Goal: Task Accomplishment & Management: Use online tool/utility

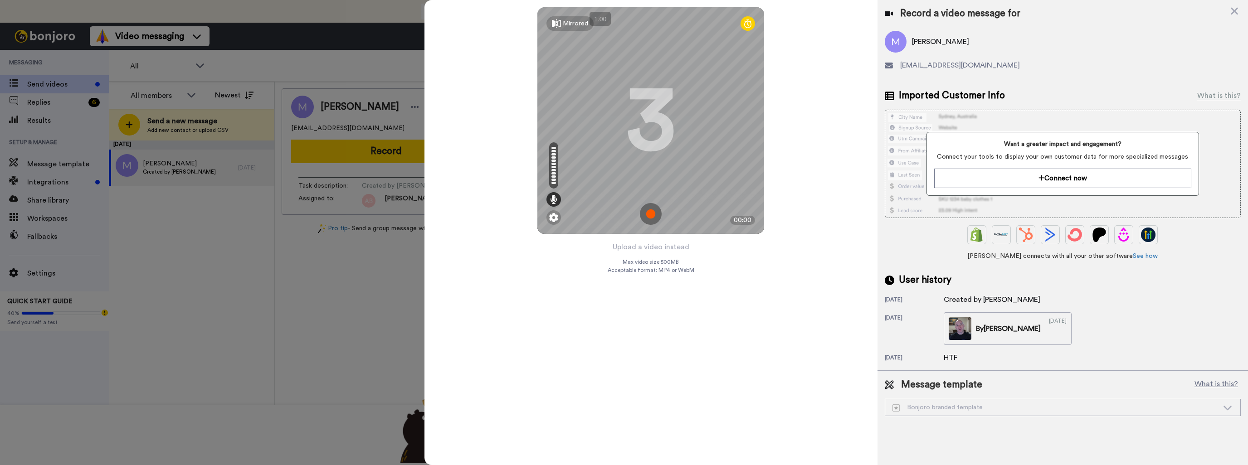
click at [655, 210] on img at bounding box center [651, 214] width 22 height 22
click at [653, 214] on img at bounding box center [651, 214] width 22 height 22
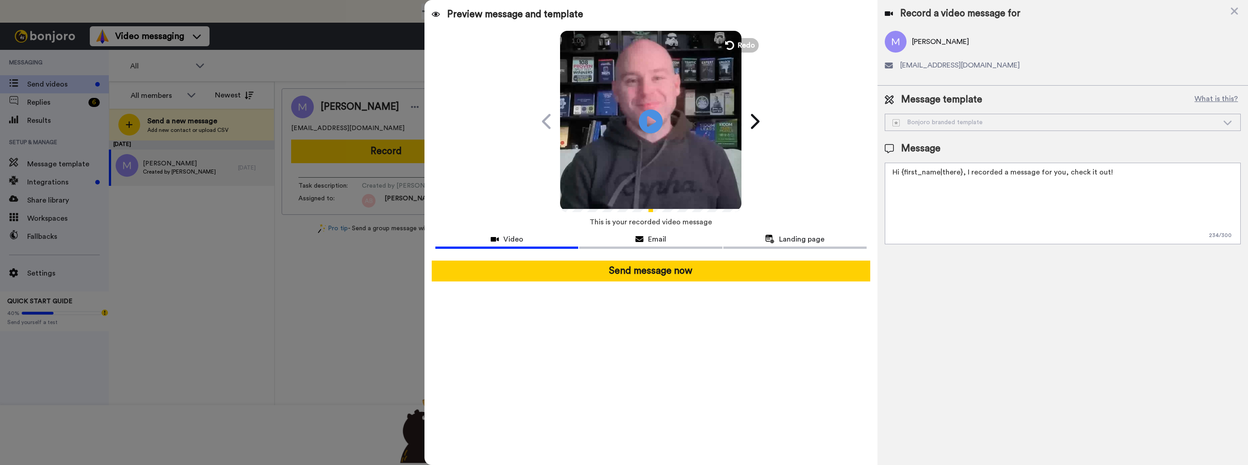
click at [651, 117] on icon at bounding box center [651, 121] width 24 height 24
click at [654, 239] on span "Email" at bounding box center [657, 239] width 18 height 11
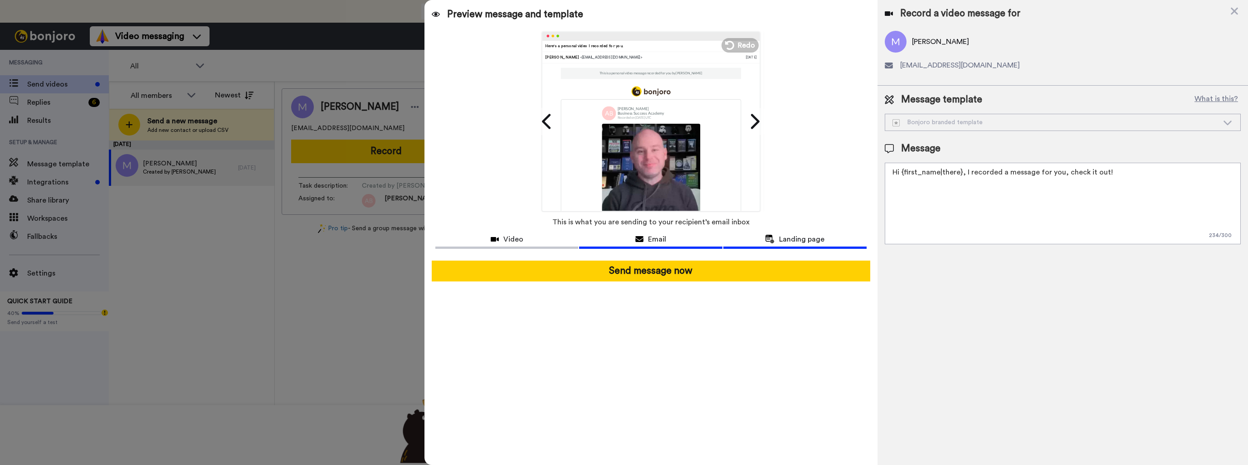
click at [773, 240] on icon at bounding box center [770, 239] width 10 height 9
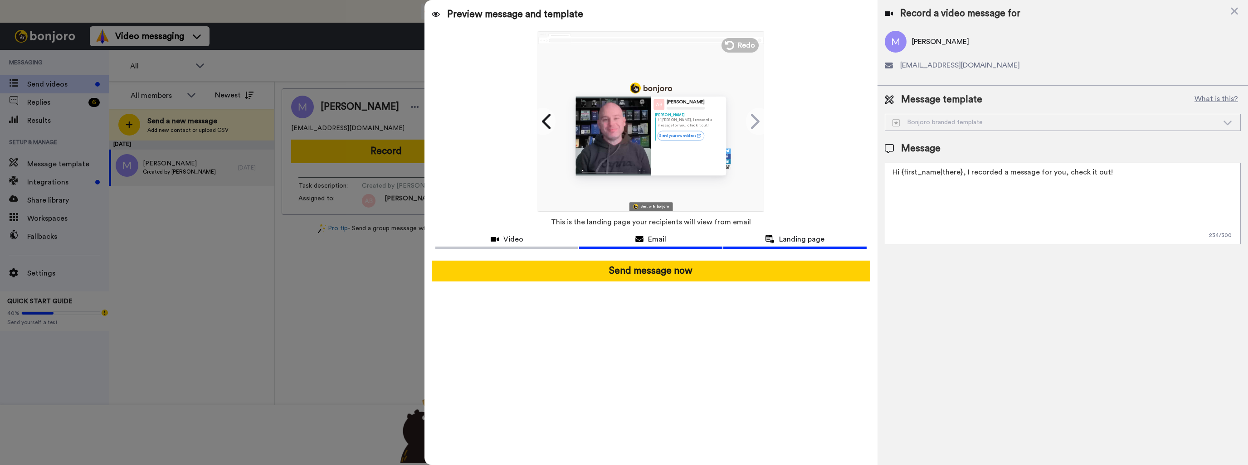
click at [690, 240] on div "Email" at bounding box center [650, 239] width 143 height 11
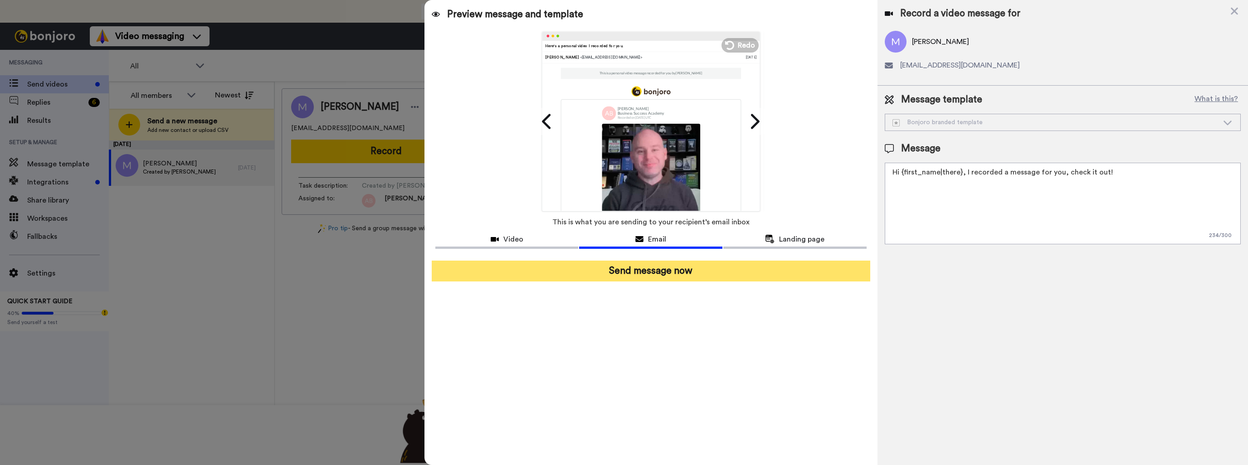
click at [652, 274] on button "Send message now" at bounding box center [651, 271] width 439 height 21
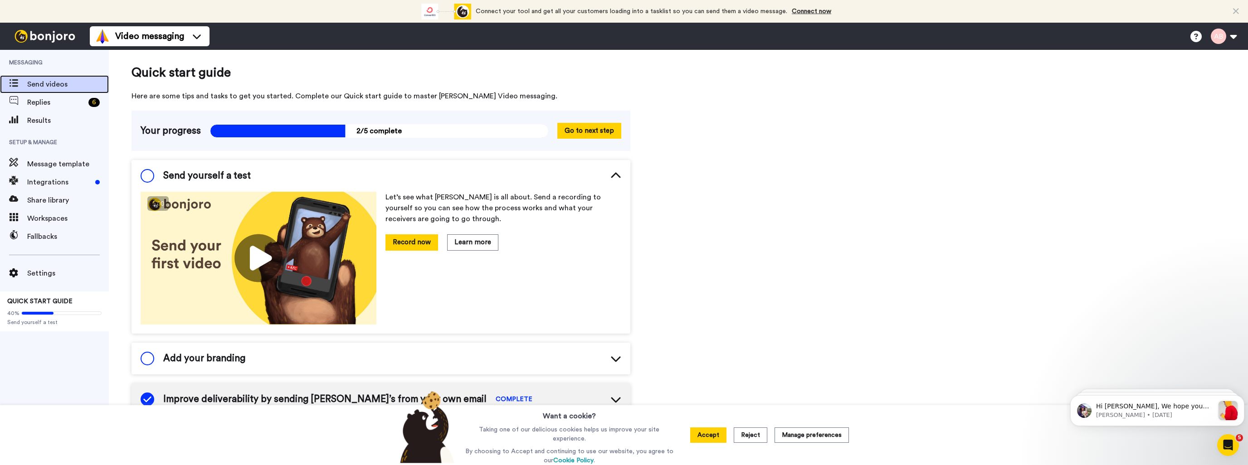
click at [49, 82] on span "Send videos" at bounding box center [68, 84] width 82 height 11
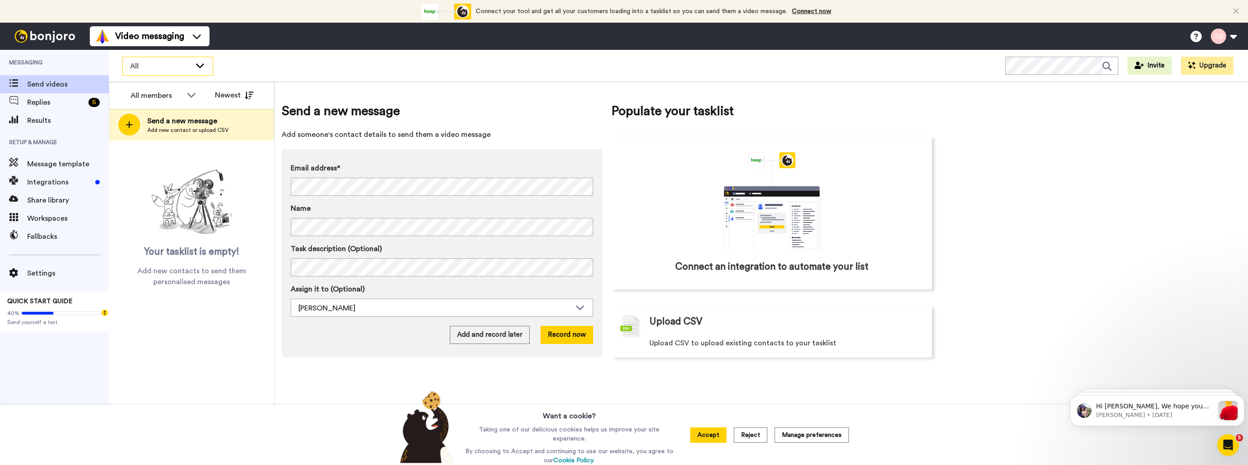
click at [200, 62] on icon at bounding box center [200, 65] width 11 height 9
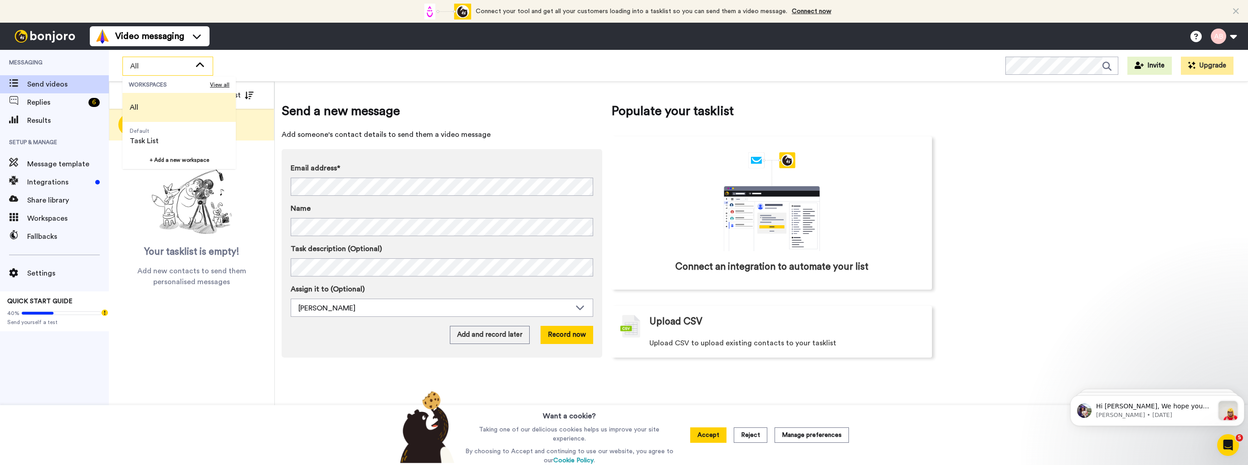
click at [260, 52] on div "All WORKSPACES View all All Default Task List + Add a new workspace Invite Upgr…" at bounding box center [678, 66] width 1139 height 32
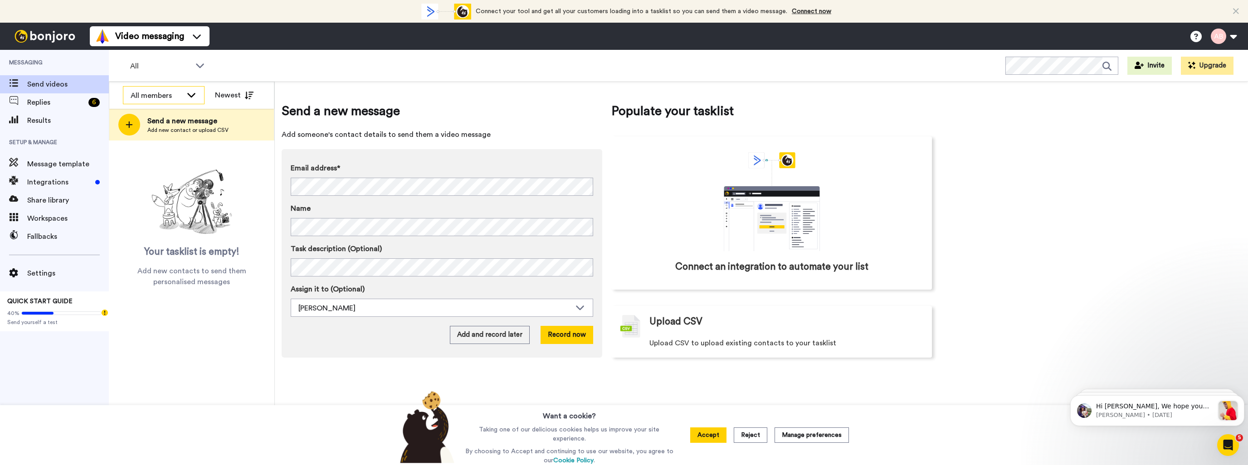
click at [179, 90] on div "All members" at bounding box center [157, 95] width 52 height 11
click at [236, 257] on span "Your tasklist is empty!" at bounding box center [191, 252] width 95 height 14
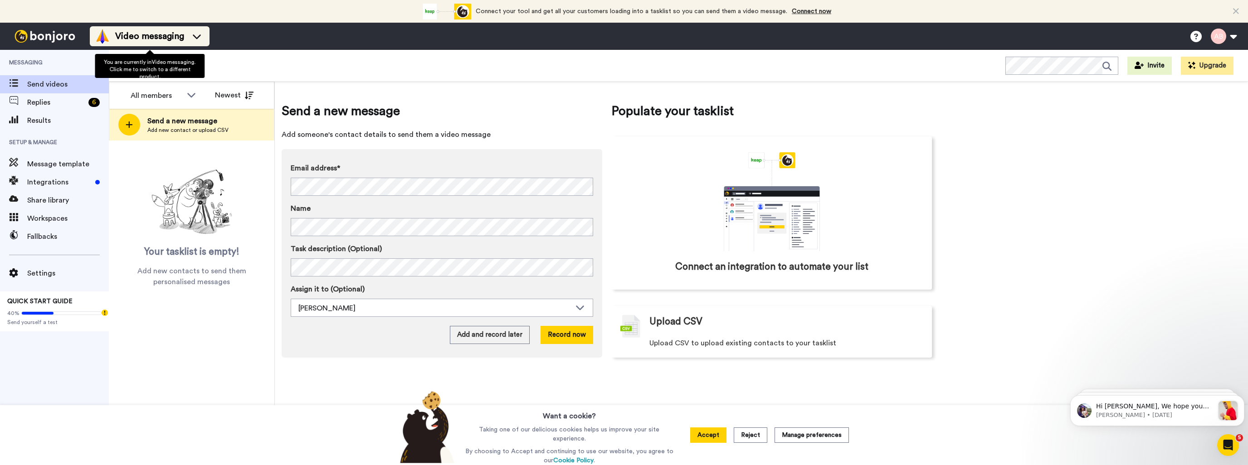
click at [199, 44] on li "Video messaging" at bounding box center [150, 36] width 120 height 20
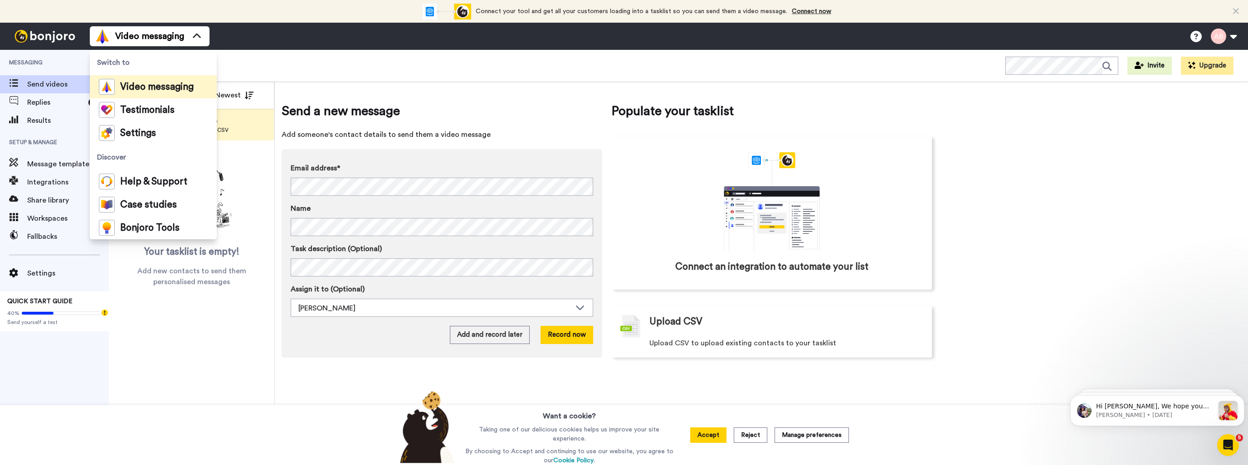
click at [287, 36] on div "Video messaging Switch to Video messaging Testimonials Settings Discover Help &…" at bounding box center [669, 36] width 1159 height 27
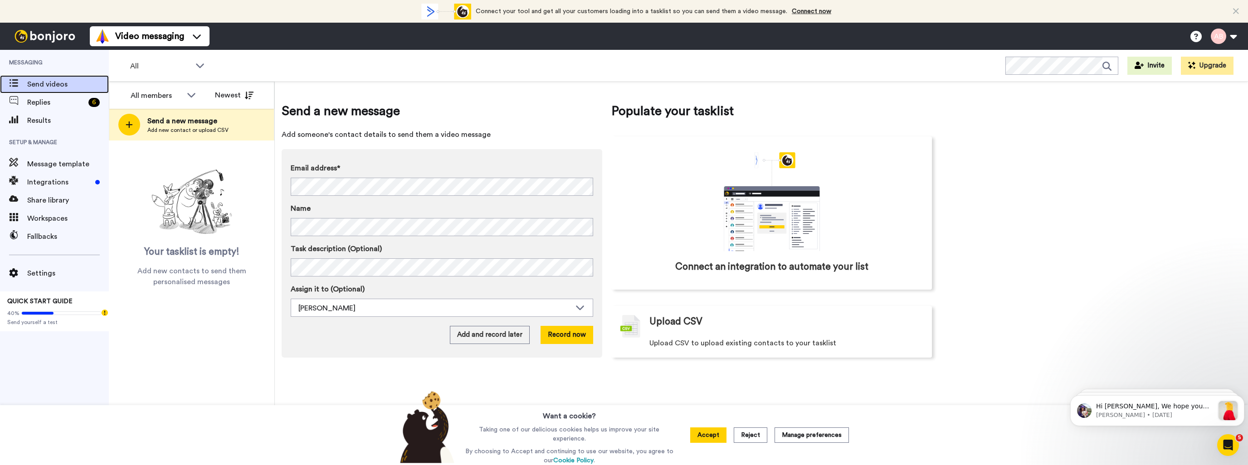
click at [47, 91] on div "Send videos" at bounding box center [54, 84] width 109 height 18
click at [186, 93] on icon at bounding box center [191, 94] width 11 height 9
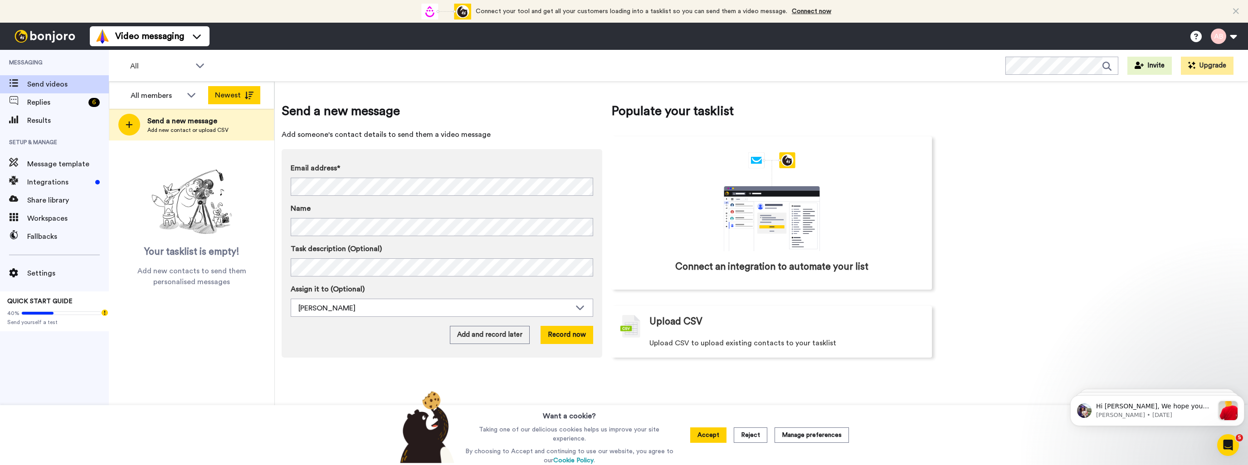
click at [240, 93] on button "Newest" at bounding box center [234, 95] width 52 height 18
click at [237, 100] on button "Oldest" at bounding box center [234, 95] width 52 height 18
click at [199, 72] on div "All" at bounding box center [168, 66] width 90 height 18
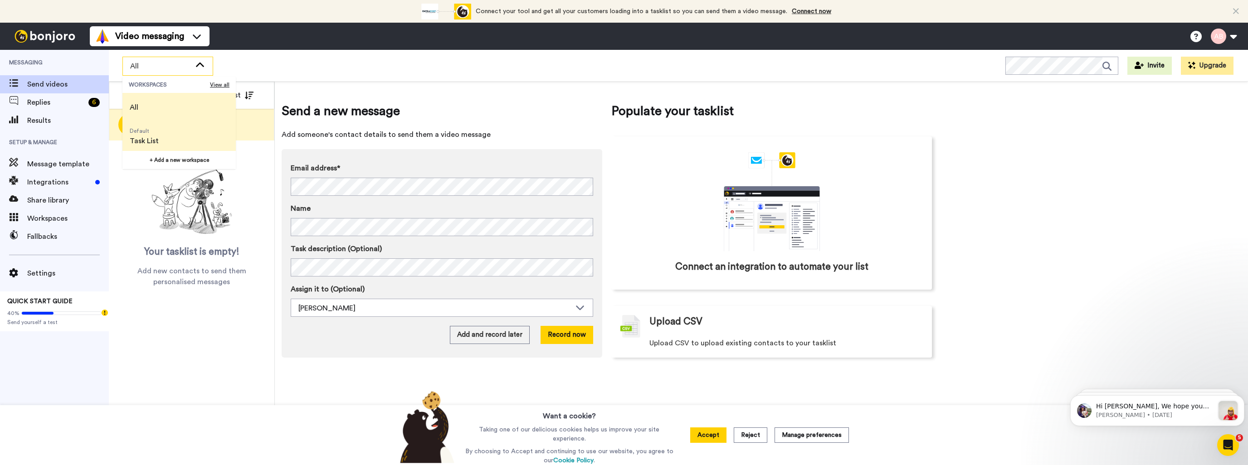
click at [154, 138] on span "Task List" at bounding box center [144, 141] width 29 height 11
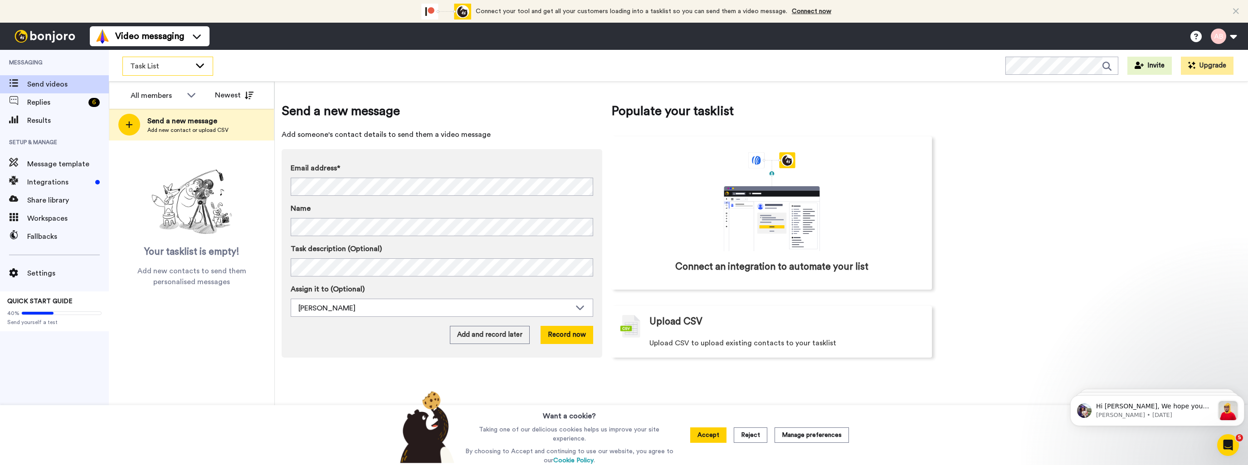
click at [181, 62] on span "Task List" at bounding box center [160, 66] width 61 height 11
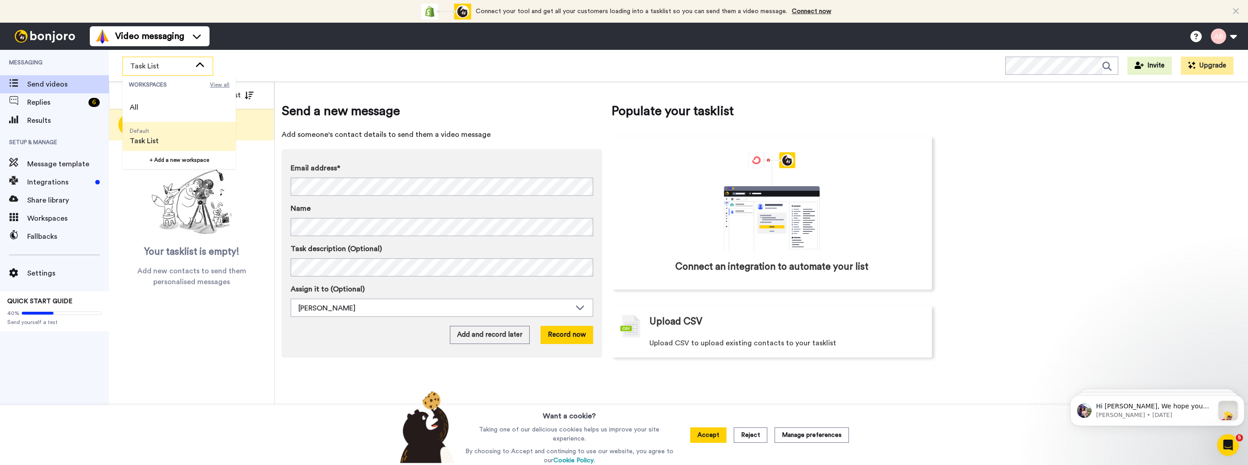
click at [224, 83] on span "View all" at bounding box center [220, 84] width 20 height 7
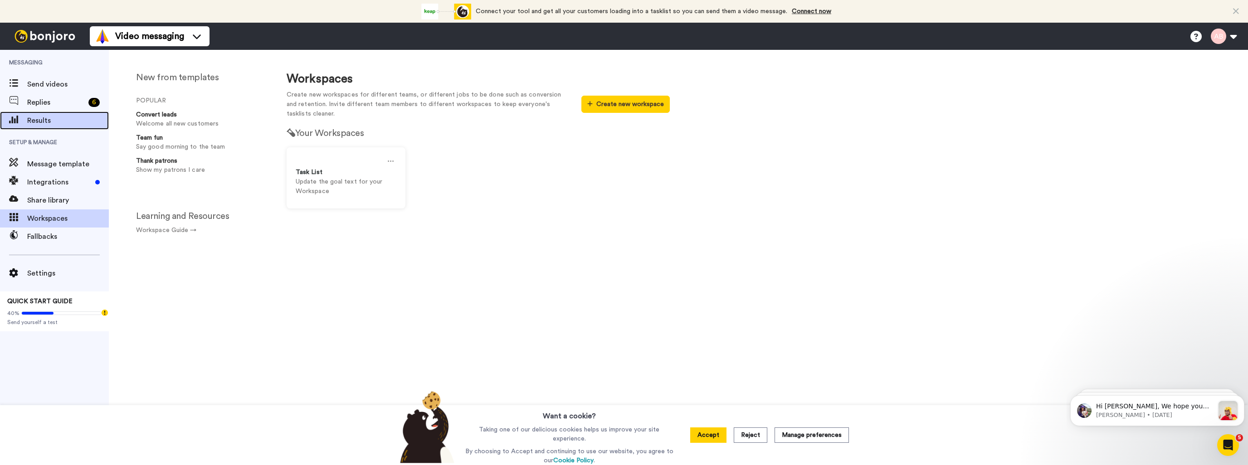
click at [34, 115] on span "Results" at bounding box center [68, 120] width 82 height 11
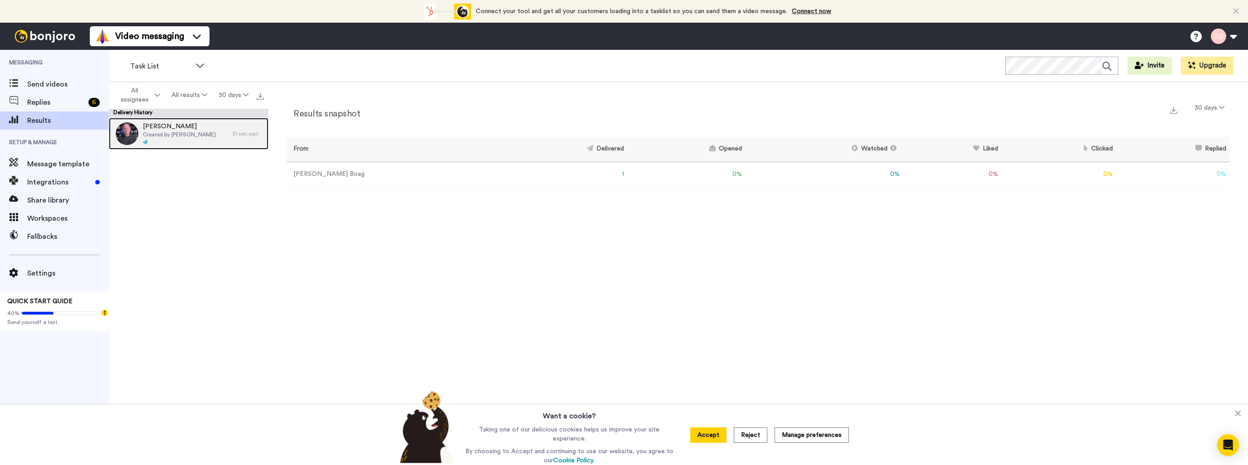
click at [192, 127] on span "[PERSON_NAME]" at bounding box center [179, 126] width 73 height 9
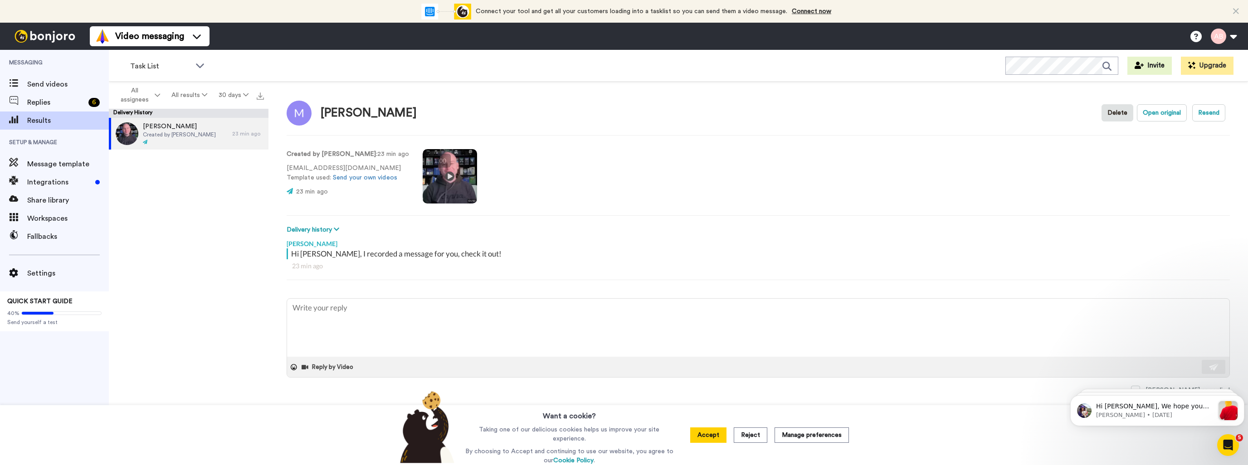
type textarea "x"
